Goal: Task Accomplishment & Management: Complete application form

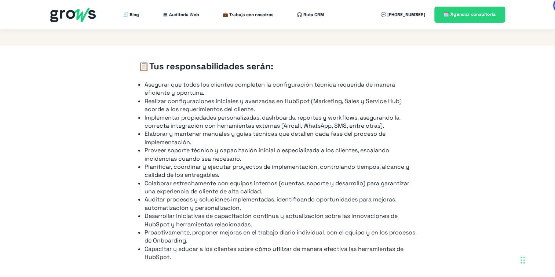
scroll to position [415, 0]
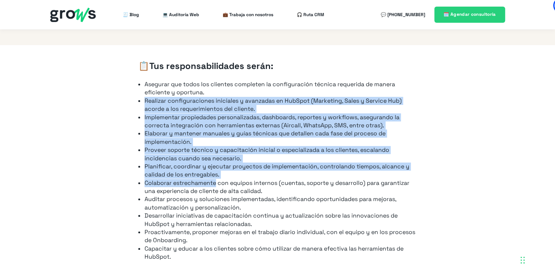
drag, startPoint x: 144, startPoint y: 94, endPoint x: 217, endPoint y: 171, distance: 106.1
click at [217, 171] on ul "Asegurar que todos los clientes completen la configuración técnica requerida de…" at bounding box center [277, 170] width 279 height 181
drag, startPoint x: 217, startPoint y: 171, endPoint x: 214, endPoint y: 176, distance: 6.6
click at [214, 179] on li "Colaborar estrechamente con equipos internos (cuentas, soporte y desarrollo) pa…" at bounding box center [281, 187] width 272 height 17
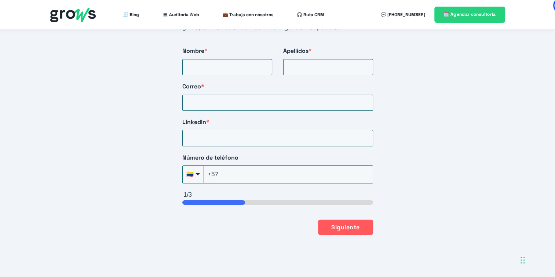
scroll to position [1297, 0]
click at [215, 60] on input "Nombre *" at bounding box center [227, 67] width 90 height 16
type input "[PERSON_NAME]"
click at [220, 95] on input "Correo *" at bounding box center [277, 103] width 191 height 16
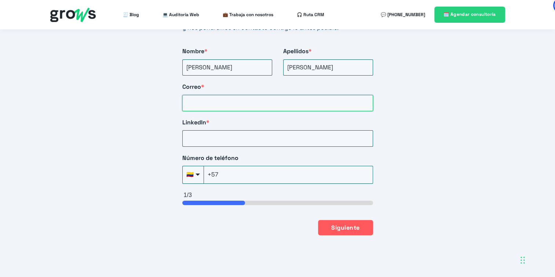
type input "[PERSON_NAME][EMAIL_ADDRESS][DOMAIN_NAME]"
click at [229, 130] on input "LinkedIn *" at bounding box center [277, 138] width 191 height 16
click at [236, 166] on div "Número de teléfono 🇨🇴 +57 🇦🇫 [GEOGRAPHIC_DATA] (‫[GEOGRAPHIC_DATA]‬‎) +93 🇦🇱 [G…" at bounding box center [277, 169] width 191 height 30
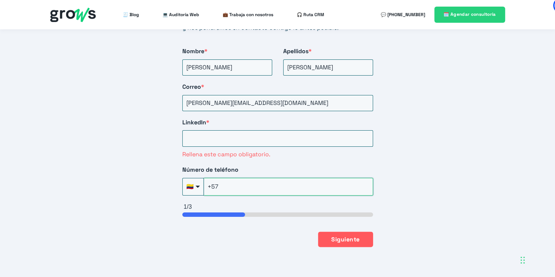
type input "[PHONE_NUMBER]"
click at [269, 133] on input "LinkedIn *" at bounding box center [277, 138] width 191 height 16
paste input "[URL][DOMAIN_NAME][PERSON_NAME]"
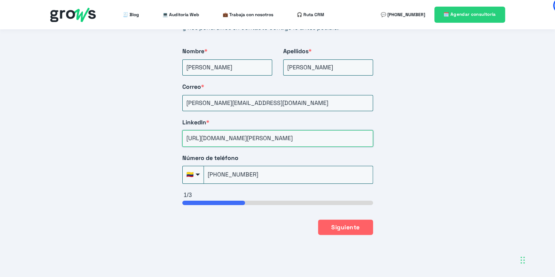
type input "[URL][DOMAIN_NAME][PERSON_NAME]"
click at [353, 219] on button "Siguiente" at bounding box center [345, 226] width 55 height 15
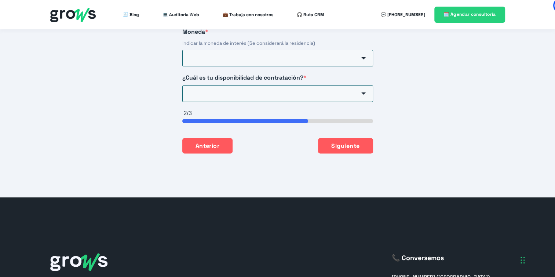
scroll to position [1215, 0]
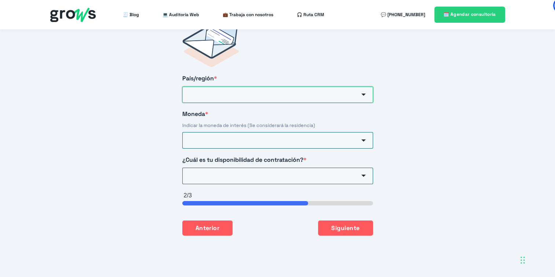
click at [232, 87] on input "País/región *" at bounding box center [277, 95] width 191 height 16
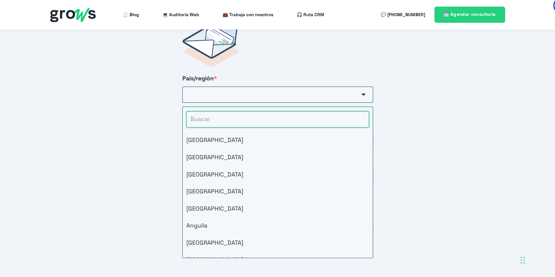
click at [210, 116] on input "HubSpot Form" at bounding box center [277, 119] width 183 height 16
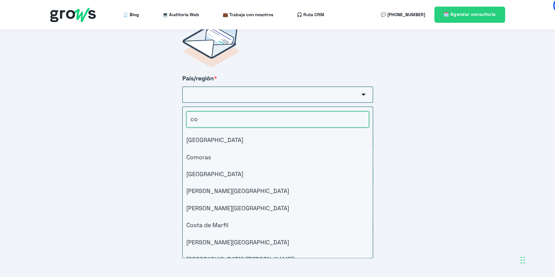
type input "col"
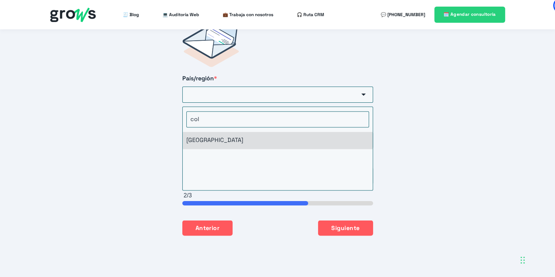
click at [214, 132] on li "[GEOGRAPHIC_DATA]" at bounding box center [278, 140] width 190 height 17
type input "[GEOGRAPHIC_DATA]"
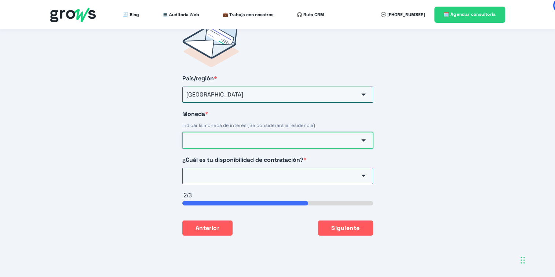
click at [215, 132] on input "Moneda *" at bounding box center [277, 140] width 191 height 16
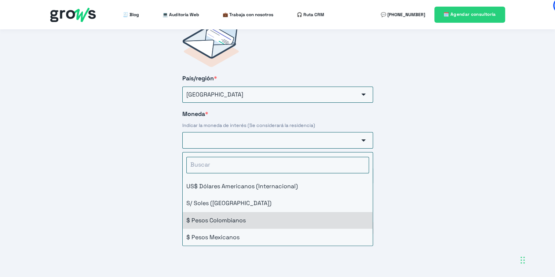
click at [234, 212] on li "$ Pesos Colombianos" at bounding box center [278, 220] width 190 height 17
type input "$ Pesos Colombianos"
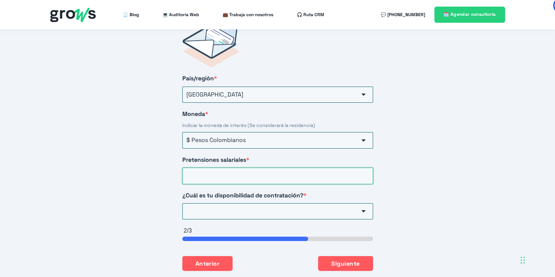
click at [249, 168] on input "Pretensiones salariales *" at bounding box center [277, 176] width 191 height 16
type input "6000000"
click at [265, 203] on input "¿Cuál es tu disponibilidad de contratación? *" at bounding box center [277, 211] width 191 height 16
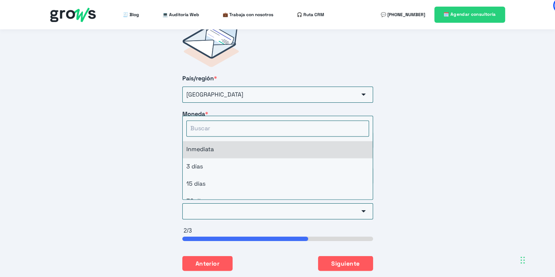
click at [234, 142] on li "Inmediata" at bounding box center [278, 149] width 190 height 17
type input "Inmediata"
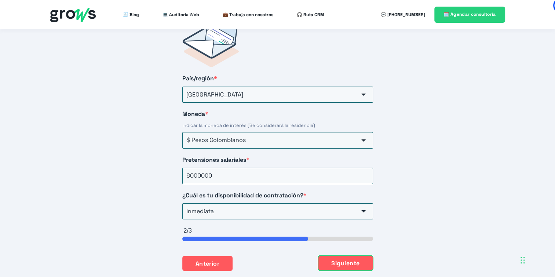
click at [332, 255] on button "Siguiente" at bounding box center [345, 262] width 55 height 15
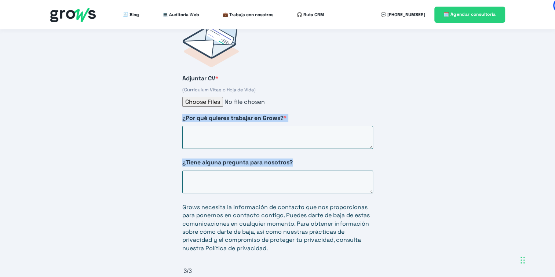
drag, startPoint x: 182, startPoint y: 107, endPoint x: 302, endPoint y: 153, distance: 128.3
click at [302, 153] on div "Adjuntar CV * (Curriculum Vitae o Hoja de Vida) ¿Por qué quieres trabajar en Gr…" at bounding box center [278, 167] width 220 height 318
copy div "¿Por qué quieres trabajar en Grows? * ¿Tiene alguna pregunta para nosotros?"
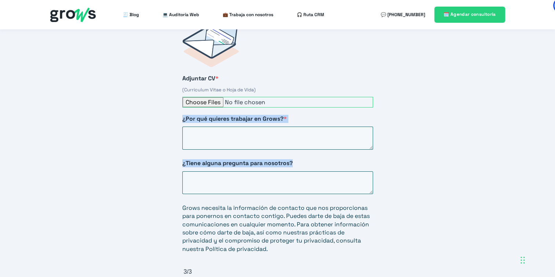
click at [205, 97] on input "Adjuntar CV *" at bounding box center [277, 102] width 191 height 11
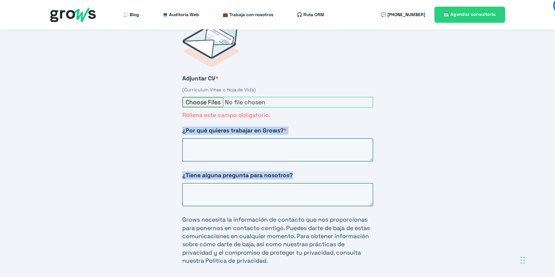
type input "C:\fakepath\CV [PERSON_NAME].pdf"
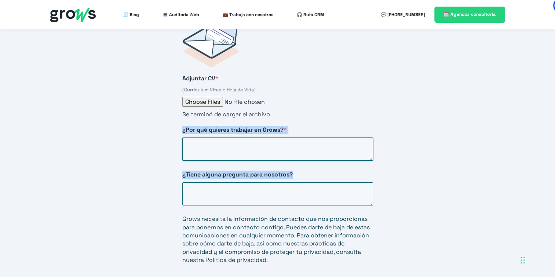
click at [230, 138] on textarea "¿Por qué quieres trabajar en Grows? *" at bounding box center [277, 149] width 191 height 23
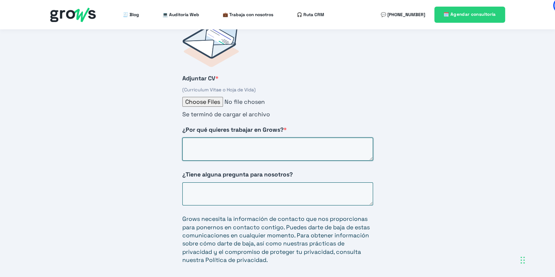
paste textarea "Estoy interesada en trabajar en Grows porque admiro su enfoque innovador en el …"
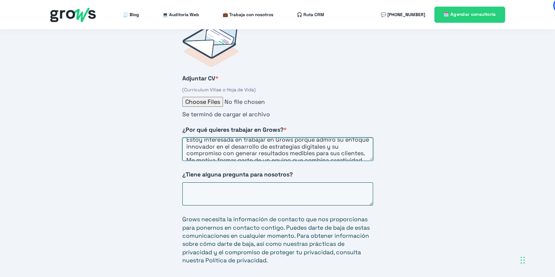
scroll to position [7, 0]
click at [241, 139] on textarea "Estoy interesada en trabajar en Grows porque admiro su enfoque innovador en el …" at bounding box center [277, 149] width 191 height 23
drag, startPoint x: 211, startPoint y: 132, endPoint x: 288, endPoint y: 143, distance: 77.1
click at [288, 143] on textarea "Estoy interesada en trabajar en Grows porque admiro su enfoque innovador en el …" at bounding box center [277, 149] width 191 height 23
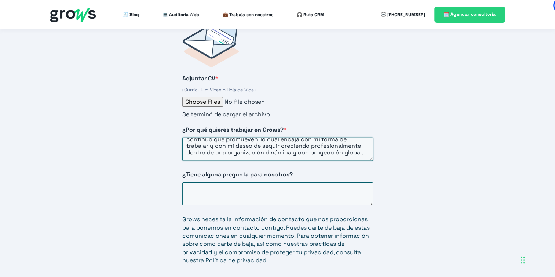
click at [288, 143] on textarea "Estoy interesada en trabajar en Grows porque admiro su enfoque innovador en el …" at bounding box center [277, 149] width 191 height 23
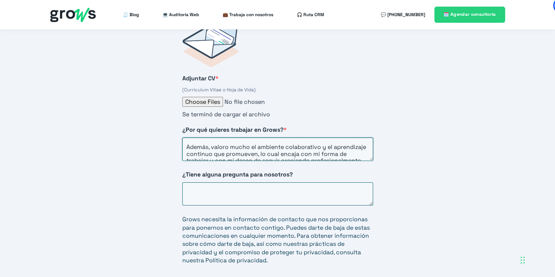
scroll to position [44, 0]
click at [321, 141] on textarea "Estoy interesada en trabajar en Grows porque admiro su enfoque innovador en el …" at bounding box center [277, 149] width 191 height 23
click at [285, 139] on textarea "Estoy interesada en trabajar en Grows porque admiro su enfoque innovador en el …" at bounding box center [277, 149] width 191 height 23
click at [351, 139] on textarea "Estoy interesada en trabajar en Grows porque admiro su enfoque innovador en el …" at bounding box center [277, 149] width 191 height 23
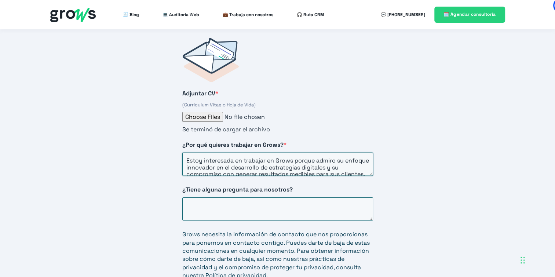
scroll to position [1200, 0]
click at [348, 153] on textarea "Estoy interesada en trabajar en Grows porque admiro su enfoque innovador en el …" at bounding box center [277, 164] width 191 height 23
click at [316, 153] on textarea "Estoy interesada en trabajar en Grows porque admiro su enfoque innovador en el …" at bounding box center [277, 164] width 191 height 23
click at [191, 153] on textarea "Estoy interesada en trabajar en Grows porque me encantá HubSpot, creo que es un…" at bounding box center [277, 164] width 191 height 23
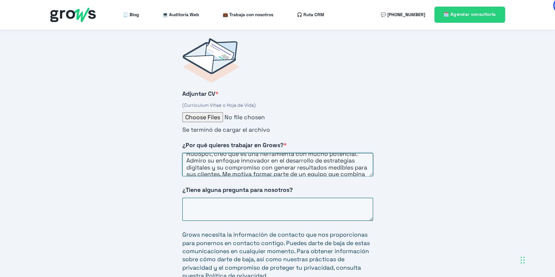
click at [213, 153] on textarea "Estoy interesada en trabajar en Grows porque me encantá HubSpot, creo que es un…" at bounding box center [277, 164] width 191 height 23
drag, startPoint x: 269, startPoint y: 149, endPoint x: 326, endPoint y: 151, distance: 57.6
click at [326, 153] on textarea "Estoy interesada en trabajar en Grows porque me encantá HubSpot, creo que es un…" at bounding box center [277, 164] width 191 height 23
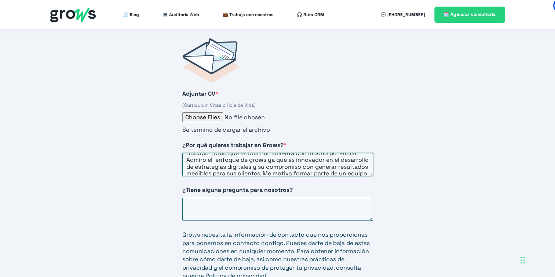
scroll to position [15, 0]
drag, startPoint x: 324, startPoint y: 151, endPoint x: 270, endPoint y: 152, distance: 54.3
click at [270, 153] on textarea "Estoy interesada en trabajar en Grows porque me encantá HubSpot, creo que es un…" at bounding box center [277, 164] width 191 height 23
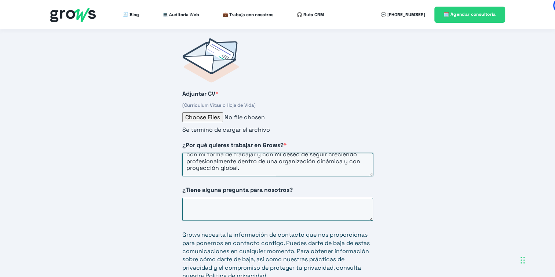
drag, startPoint x: 237, startPoint y: 149, endPoint x: 299, endPoint y: 171, distance: 65.2
click at [299, 171] on div "Adjuntar CV * (Curriculum Vitae o Hoja de Vida) Se terminó de cargar el archivo…" at bounding box center [278, 187] width 220 height 329
paste textarea "He seguido algunos de sus proyectos y me parece muy valioso cómo integran la cr…"
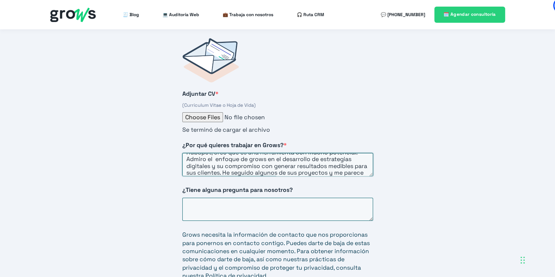
scroll to position [16, 0]
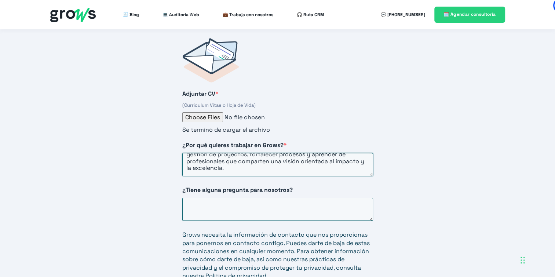
drag, startPoint x: 186, startPoint y: 152, endPoint x: 233, endPoint y: 158, distance: 47.8
click at [233, 158] on textarea "Estoy interesada en trabajar en Grows porque me encantá HubSpot, creo que es un…" at bounding box center [277, 164] width 191 height 23
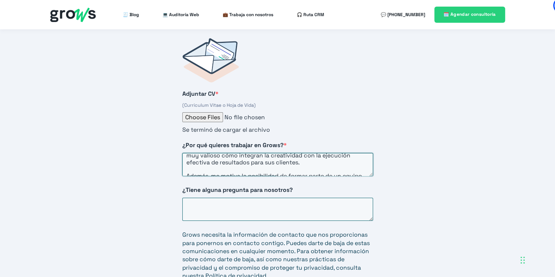
click at [233, 158] on textarea "Estoy interesada en trabajar en Grows porque me encantá HubSpot, creo que es un…" at bounding box center [277, 164] width 191 height 23
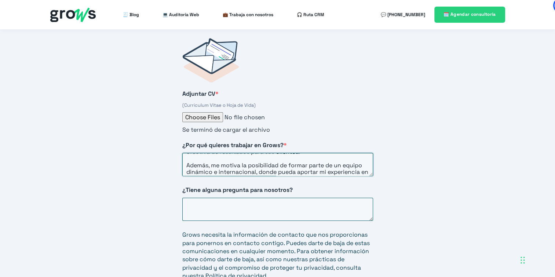
scroll to position [56, 0]
drag, startPoint x: 237, startPoint y: 163, endPoint x: 185, endPoint y: 154, distance: 52.9
click at [185, 154] on textarea "Estoy interesada en trabajar en Grows porque me encantá HubSpot, creo que es un…" at bounding box center [277, 164] width 191 height 23
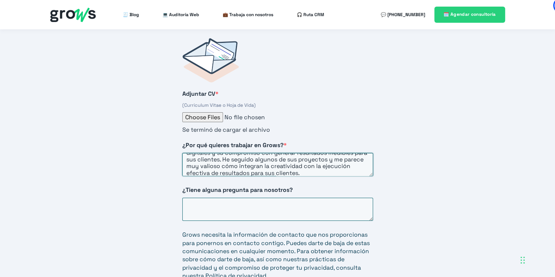
scroll to position [29, 0]
click at [238, 153] on textarea "Estoy interesada en trabajar en Grows porque me encantá HubSpot, creo que es un…" at bounding box center [277, 164] width 191 height 23
drag, startPoint x: 235, startPoint y: 157, endPoint x: 186, endPoint y: 151, distance: 48.7
click at [186, 153] on textarea "Estoy interesada en trabajar en Grows porque me encantá HubSpot, creo que es un…" at bounding box center [277, 164] width 191 height 23
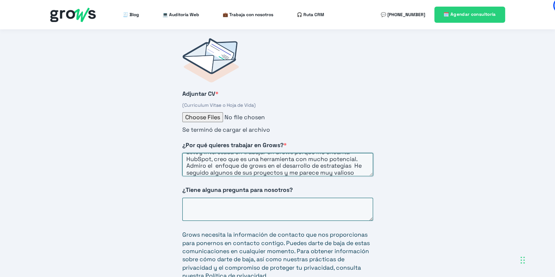
scroll to position [9, 0]
drag, startPoint x: 357, startPoint y: 161, endPoint x: 286, endPoint y: 159, distance: 71.2
click at [286, 159] on textarea "Estoy interesada en trabajar en Grows porque me encantá HubSpot, creo que es un…" at bounding box center [277, 164] width 191 height 23
click at [338, 164] on textarea "Estoy interesada en trabajar en Grows porque me encantá HubSpot, creo que es un…" at bounding box center [277, 164] width 191 height 23
drag, startPoint x: 355, startPoint y: 157, endPoint x: 184, endPoint y: 157, distance: 170.9
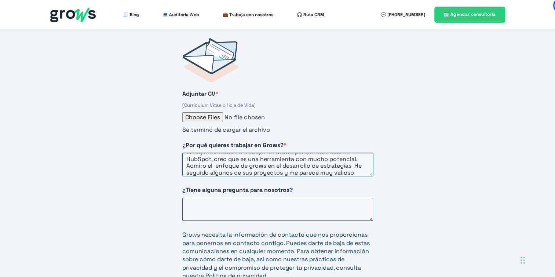
click at [184, 157] on textarea "Estoy interesada en trabajar en Grows porque me encantá HubSpot, creo que es un…" at bounding box center [277, 164] width 191 height 23
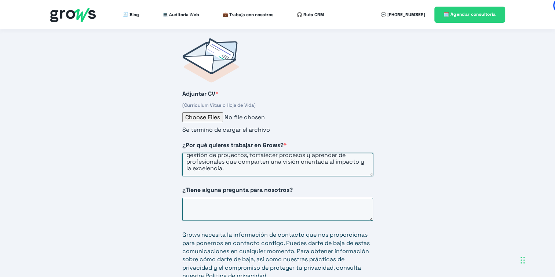
scroll to position [61, 0]
type textarea "Estoy interesada en trabajar en Grows porque me encantá HubSpot, creo que es un…"
click at [211, 198] on textarea "¿Tiene alguna pregunta para nosotros?" at bounding box center [277, 209] width 191 height 23
paste textarea "Sí, me gustaría conocer un poco más sobre: ¿Cómo se mide el éxito dentro del ro…"
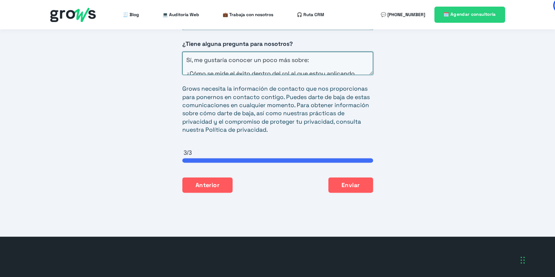
scroll to position [1347, 0]
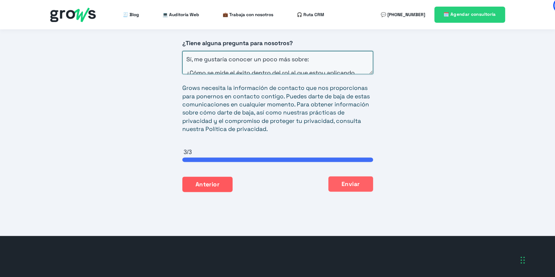
type textarea "Sí, me gustaría conocer un poco más sobre: ¿Cómo se mide el éxito dentro del ro…"
click at [342, 179] on button "Enviar" at bounding box center [350, 183] width 45 height 15
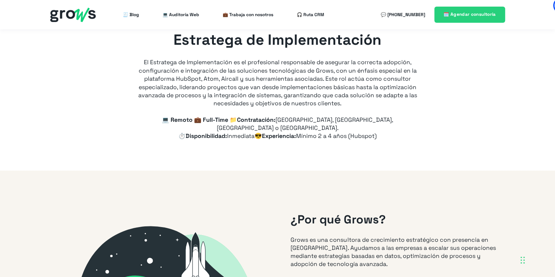
scroll to position [0, 0]
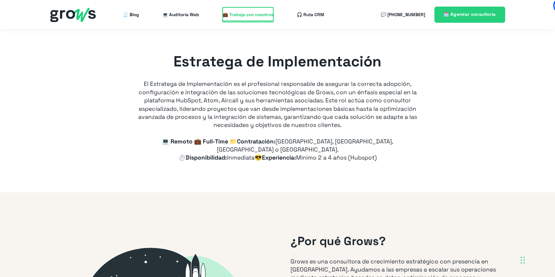
click at [266, 17] on span "💼 Trabaja con nosotros" at bounding box center [248, 14] width 51 height 15
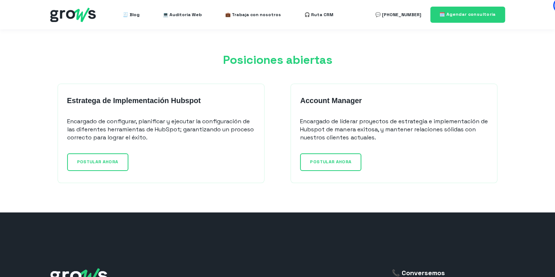
scroll to position [562, 0]
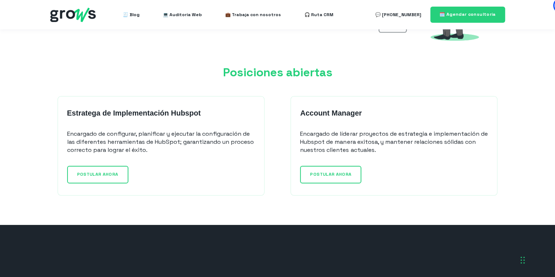
drag, startPoint x: 0, startPoint y: 0, endPoint x: 182, endPoint y: 48, distance: 188.3
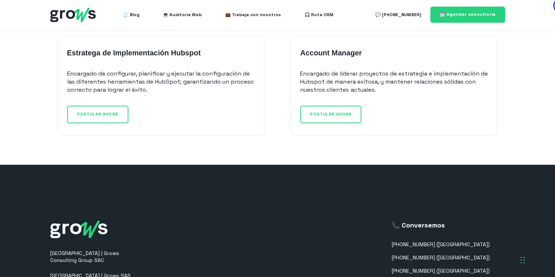
scroll to position [623, 0]
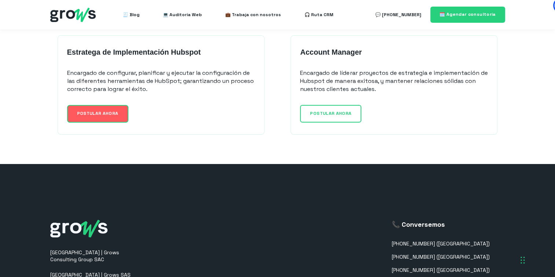
click at [122, 116] on link "POSTULAR AHORA" at bounding box center [97, 113] width 61 height 17
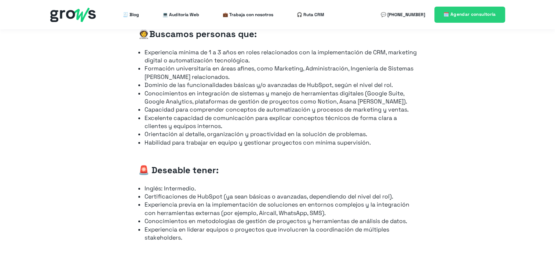
type input "+57"
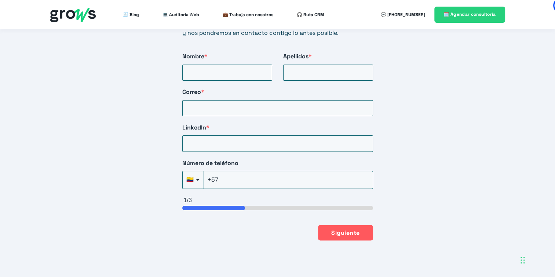
scroll to position [1294, 0]
